Goal: Navigation & Orientation: Find specific page/section

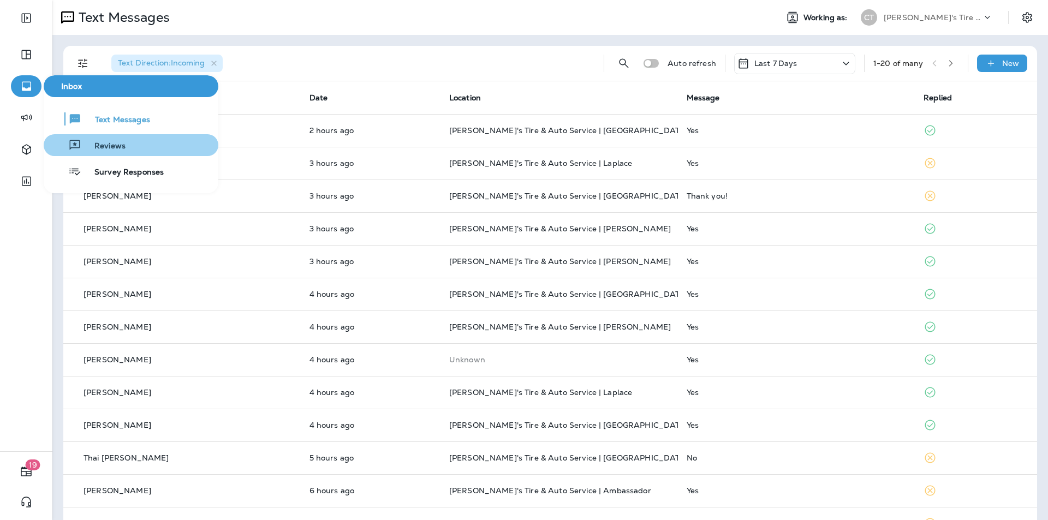
click at [111, 143] on span "Reviews" at bounding box center [103, 146] width 44 height 10
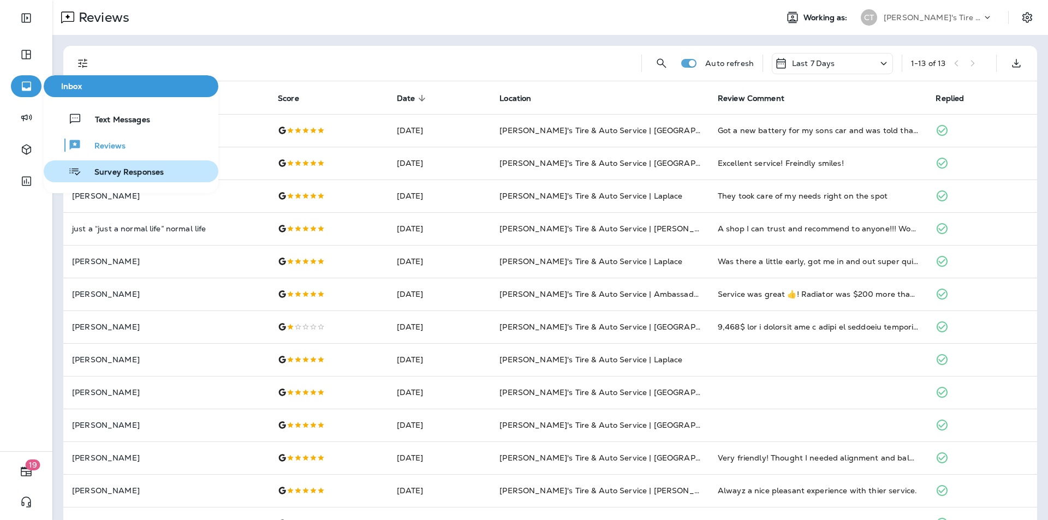
click at [111, 172] on span "Survey Responses" at bounding box center [122, 173] width 82 height 10
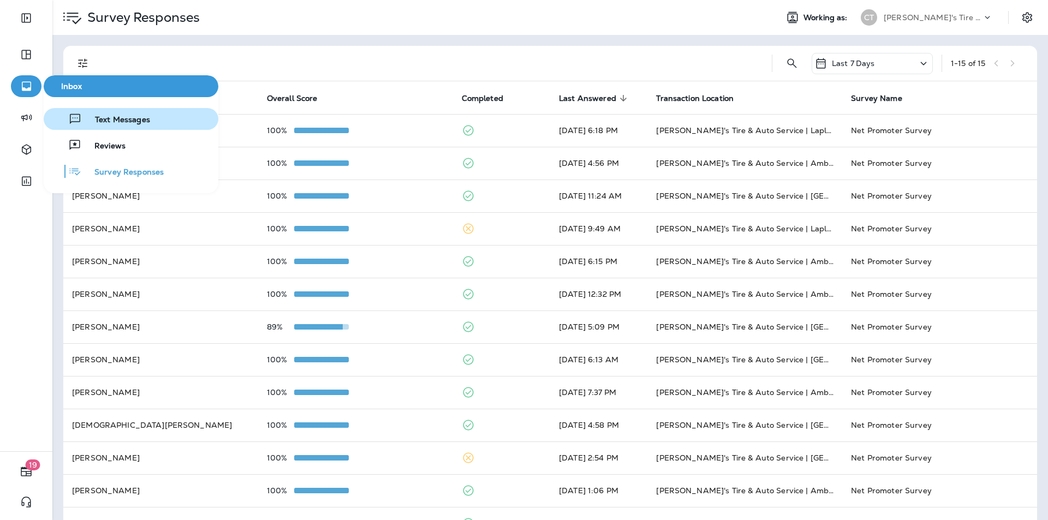
click at [115, 120] on span "Text Messages" at bounding box center [116, 120] width 68 height 10
